Goal: Task Accomplishment & Management: Manage account settings

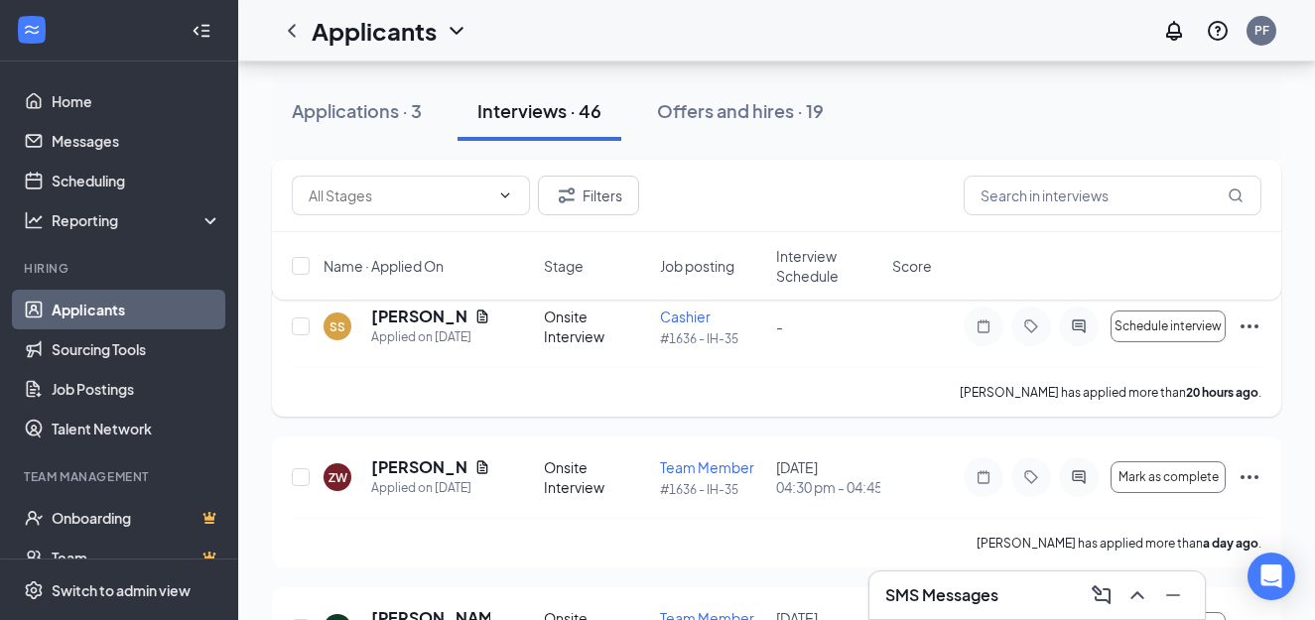
scroll to position [298, 0]
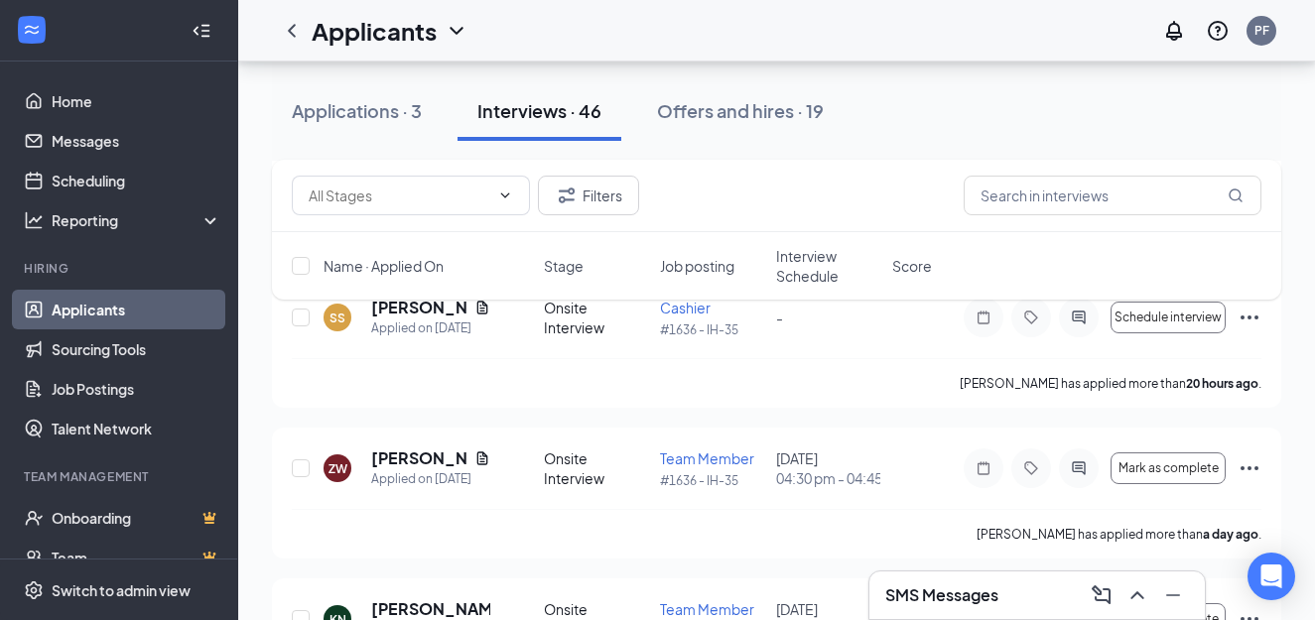
click at [402, 308] on div "Filters Name · Applied On Stage Job posting Interview Schedule Score" at bounding box center [776, 240] width 1009 height 160
click at [419, 306] on div "Filters Name · Applied On Stage Job posting Interview Schedule Score" at bounding box center [776, 240] width 1009 height 160
click at [866, 329] on div "SS Sharise Scott Applied on Sep 15 Onsite Interview Cashier #1636 - IH-35 - Sch…" at bounding box center [777, 328] width 970 height 62
click at [487, 308] on div "Filters Name · Applied On Stage Job posting Interview Schedule Score" at bounding box center [776, 240] width 1009 height 160
click at [327, 316] on div "Filters Name · Applied On Stage Job posting Interview Schedule Score" at bounding box center [776, 240] width 1009 height 160
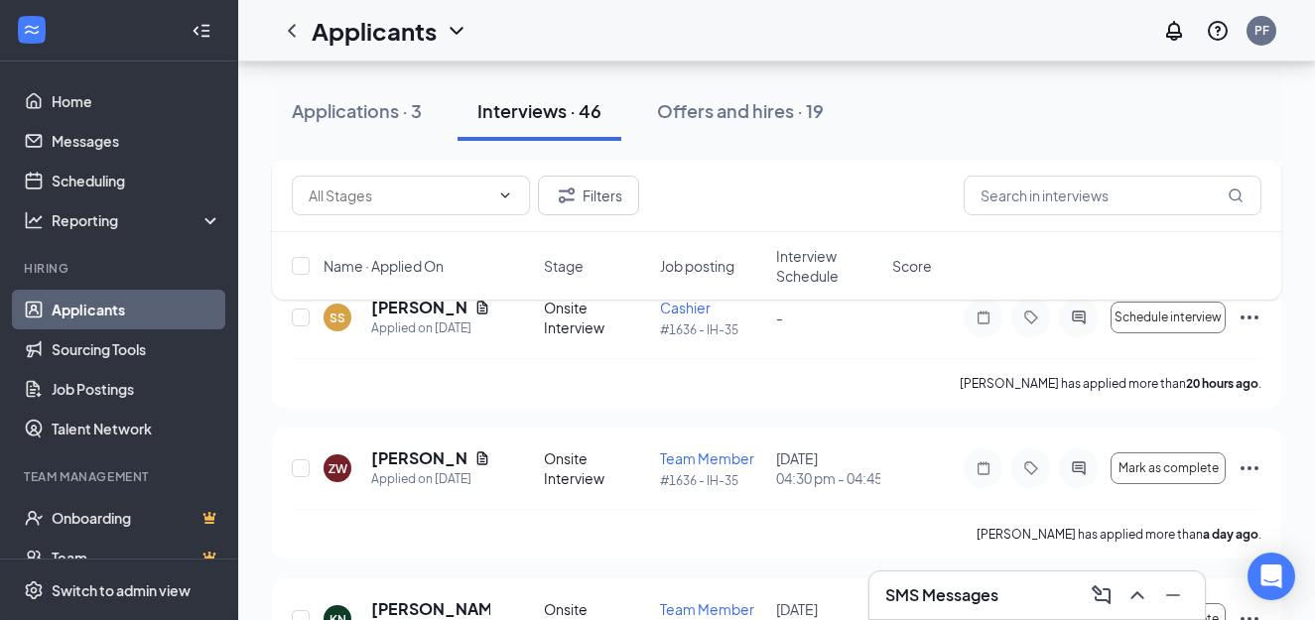
click at [403, 312] on div "Filters Name · Applied On Stage Job posting Interview Schedule Score" at bounding box center [776, 240] width 1009 height 160
click at [421, 328] on div "Applied on Sep 15" at bounding box center [430, 329] width 119 height 20
click at [479, 312] on div "Filters Name · Applied On Stage Job posting Interview Schedule Score" at bounding box center [776, 240] width 1009 height 160
click at [590, 328] on div "Onsite Interview" at bounding box center [596, 318] width 104 height 40
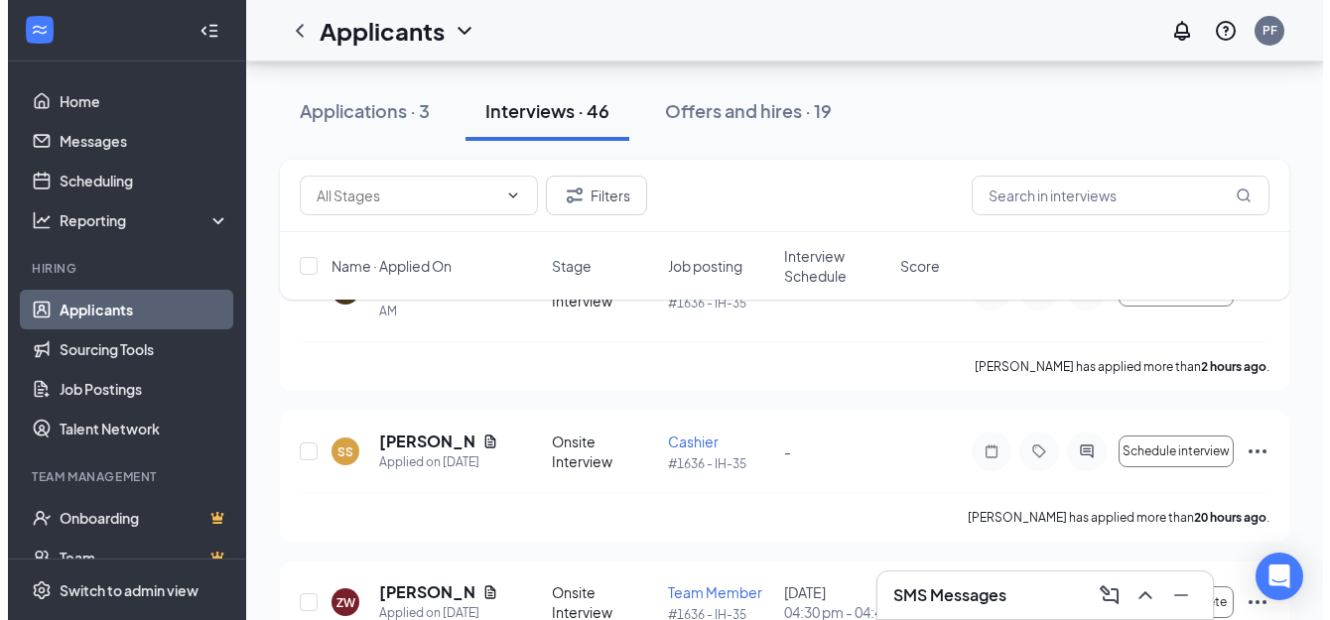
scroll to position [198, 0]
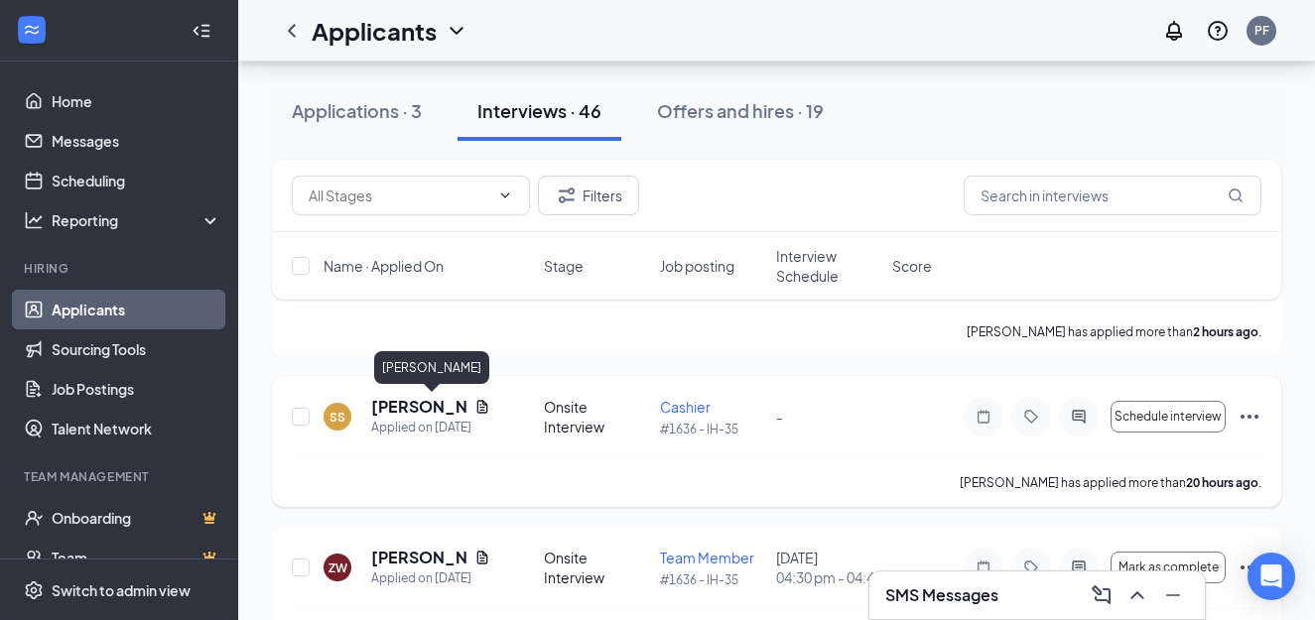
click at [411, 405] on h5 "[PERSON_NAME]" at bounding box center [418, 407] width 95 height 22
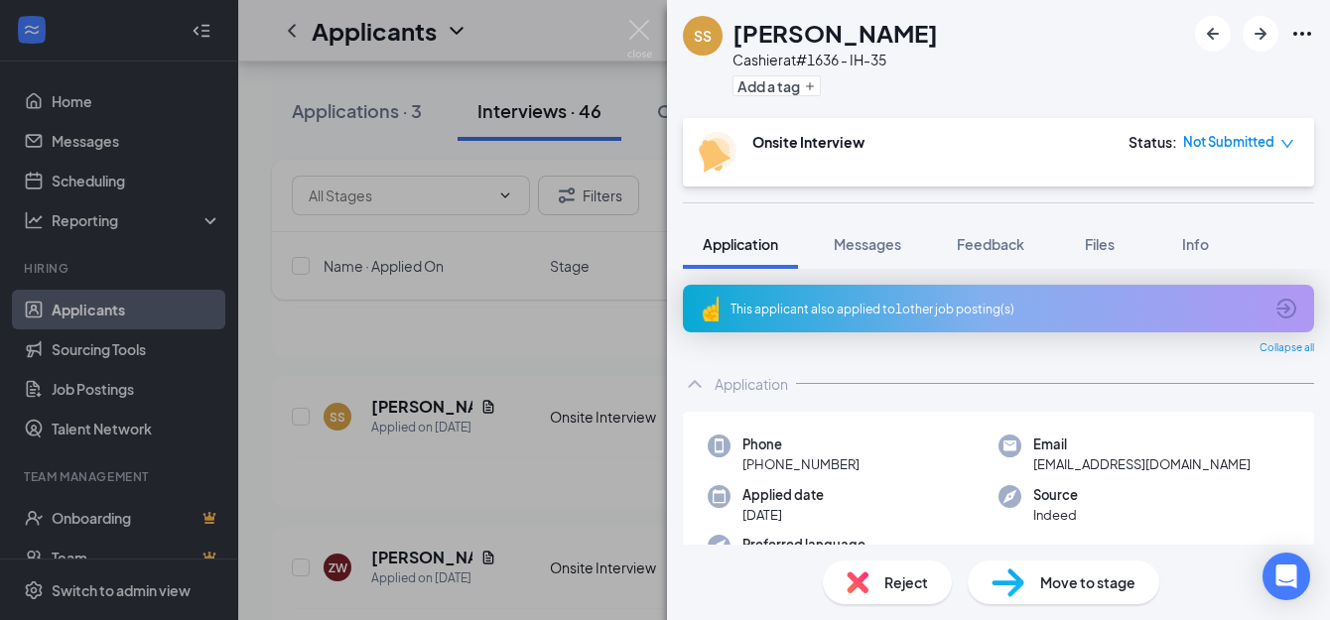
click at [1304, 37] on icon "Ellipses" at bounding box center [1302, 34] width 24 height 24
click at [1174, 82] on link "View full application" at bounding box center [1195, 79] width 214 height 20
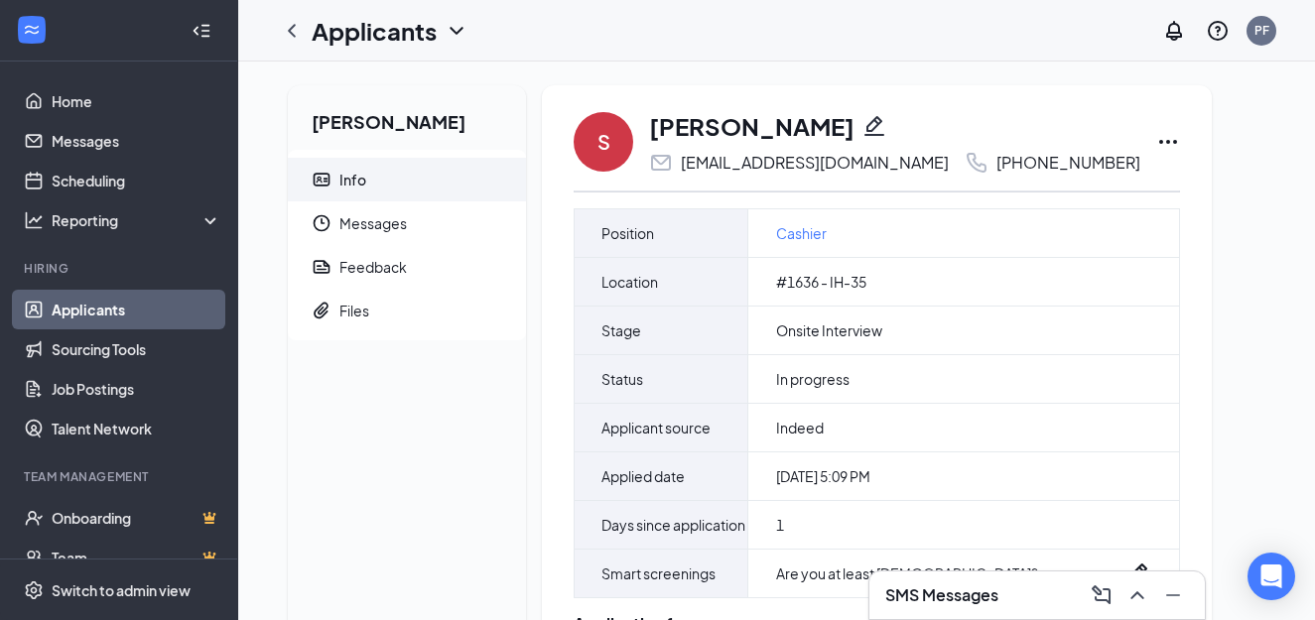
click at [1156, 140] on icon "Ellipses" at bounding box center [1168, 142] width 24 height 24
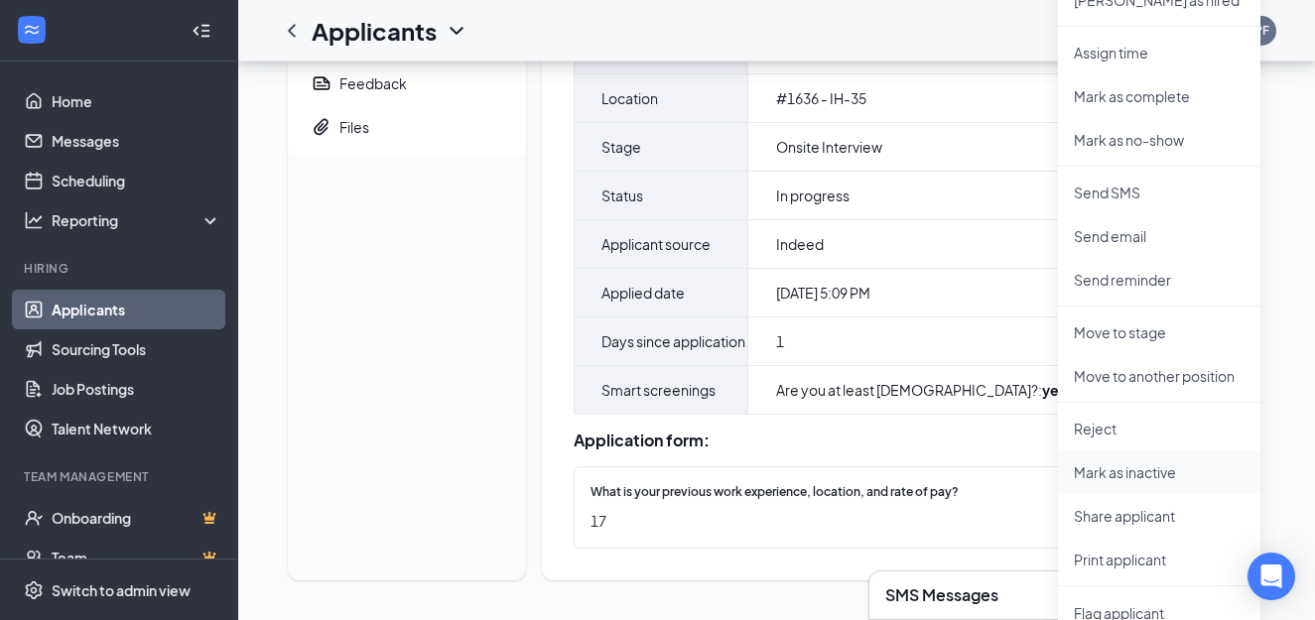
scroll to position [207, 0]
click at [1130, 550] on p "Print applicant" at bounding box center [1159, 560] width 171 height 20
